Goal: Information Seeking & Learning: Check status

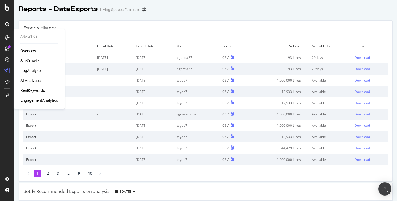
click at [34, 52] on div "Overview" at bounding box center [28, 51] width 16 height 6
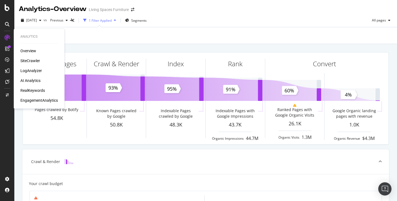
click at [34, 61] on div "SiteCrawler" at bounding box center [30, 61] width 20 height 6
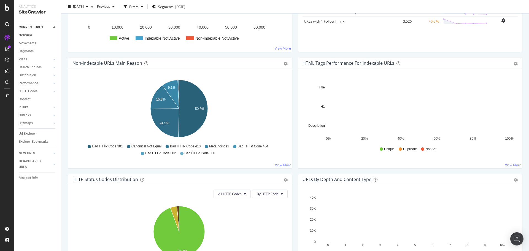
scroll to position [80, 0]
